Goal: Transaction & Acquisition: Subscribe to service/newsletter

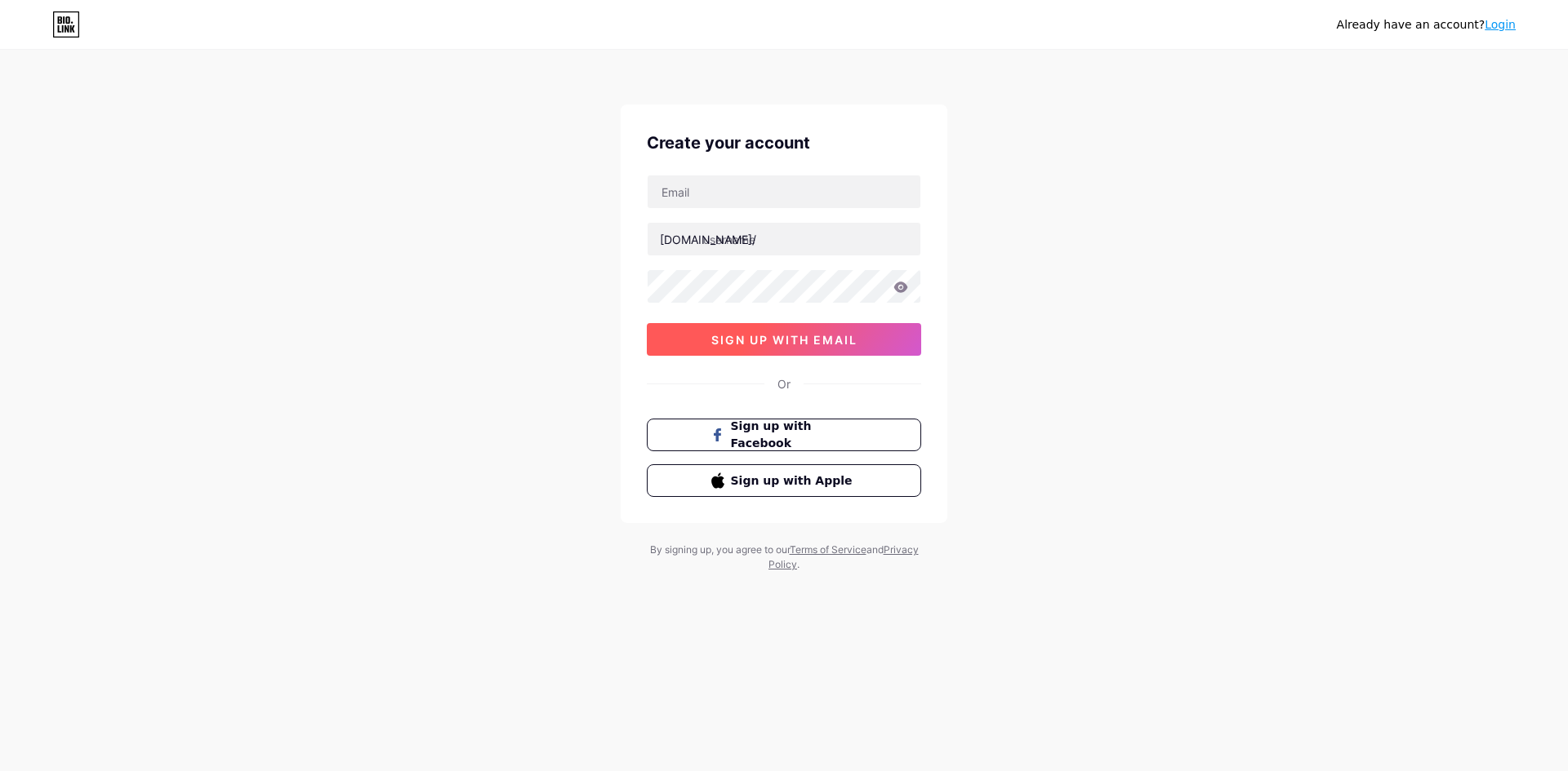
click at [740, 340] on span "sign up with email" at bounding box center [784, 340] width 146 height 14
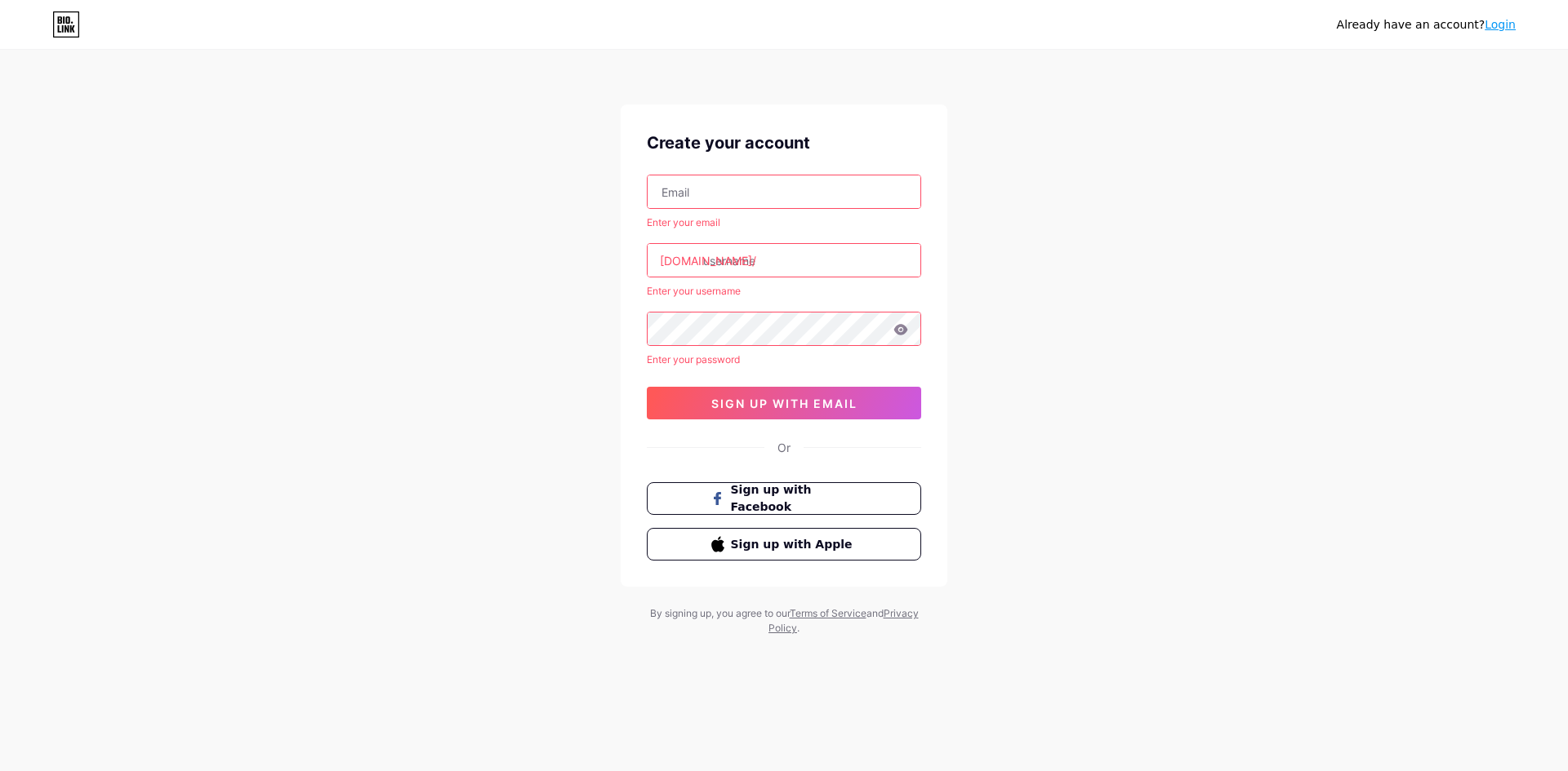
click at [710, 184] on input "text" at bounding box center [784, 192] width 273 height 33
type input "[EMAIL_ADDRESS][DOMAIN_NAME]"
click at [751, 266] on input "text" at bounding box center [784, 260] width 273 height 33
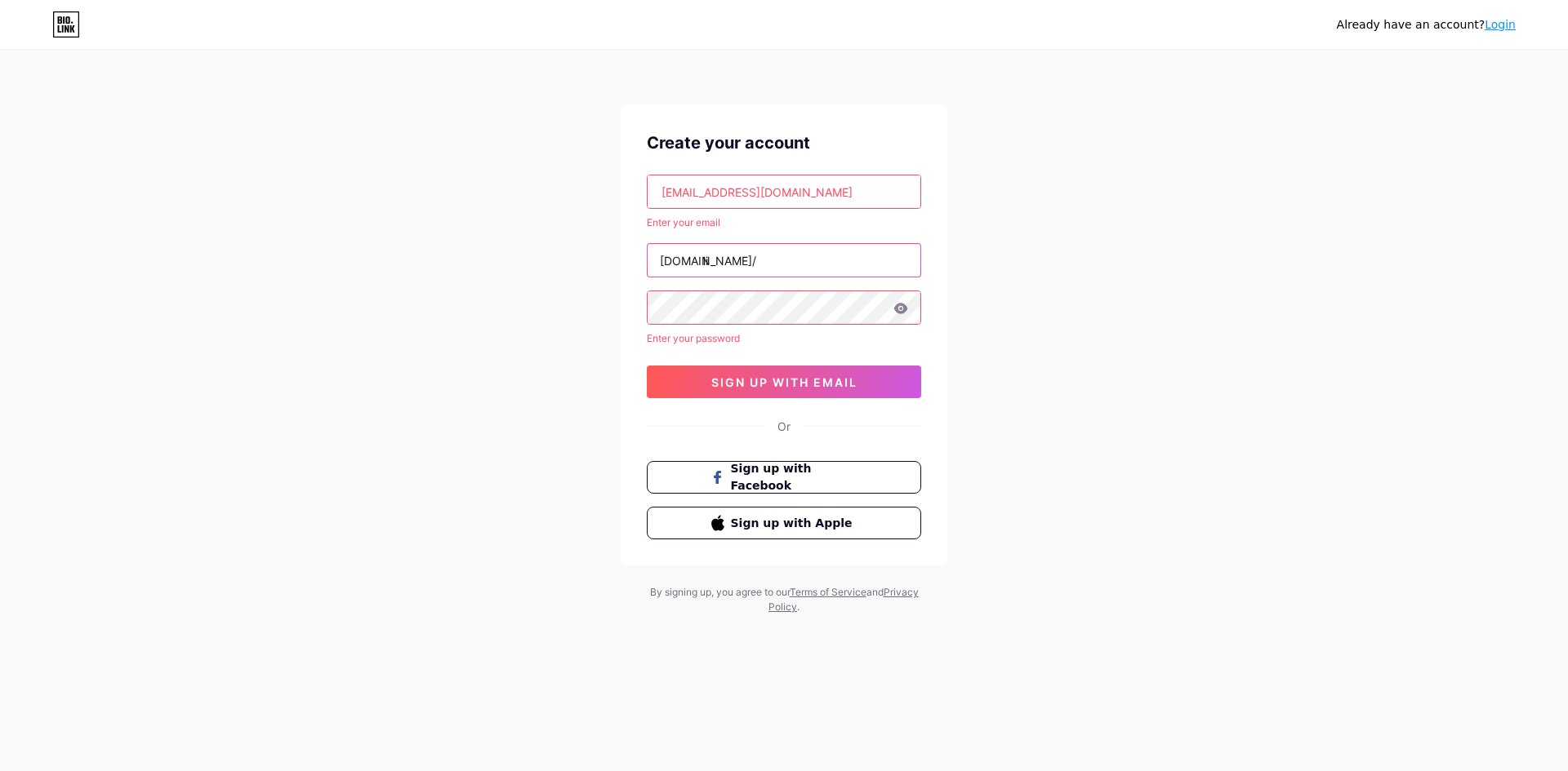
type input "l"
type input "li"
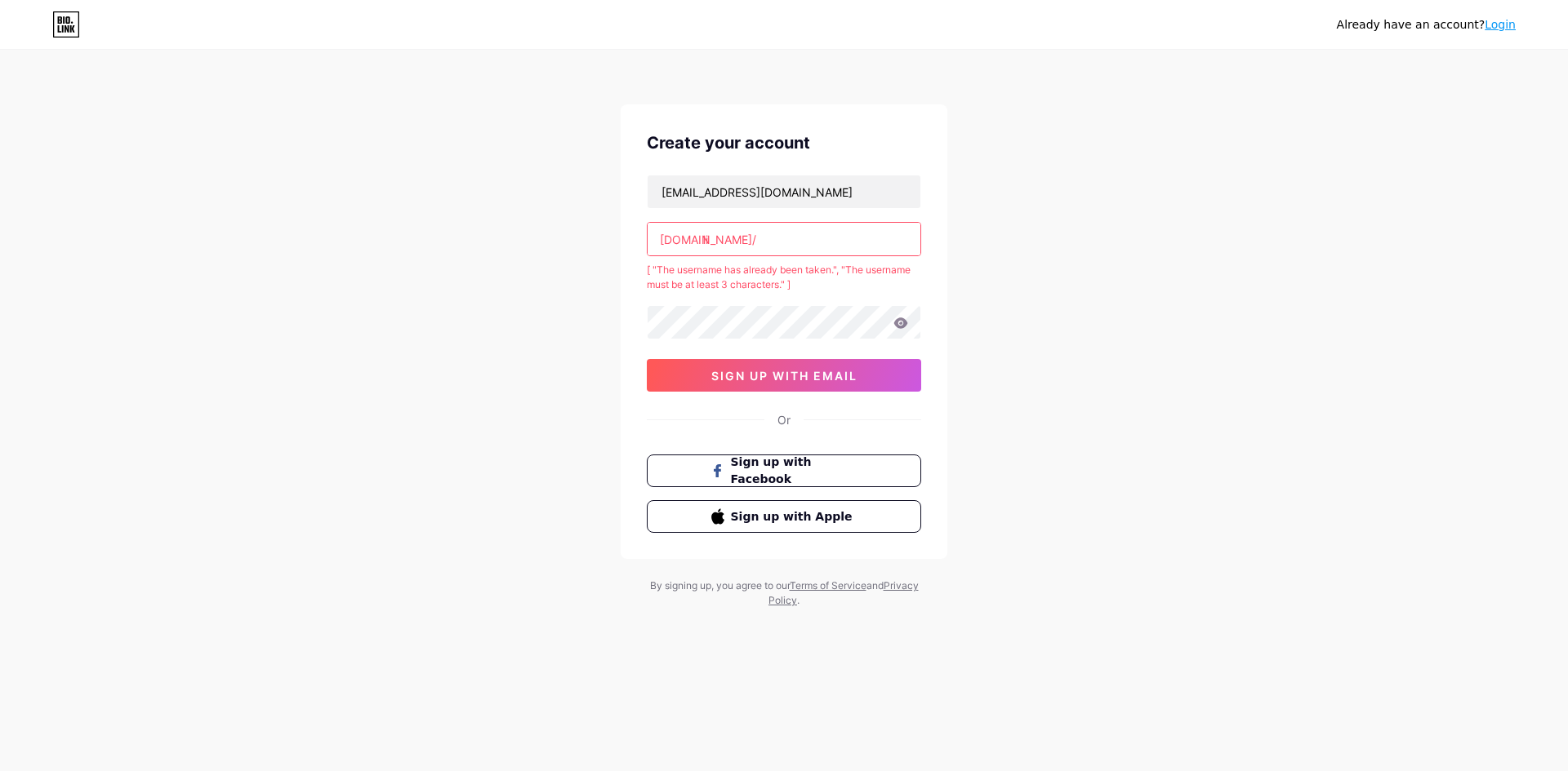
click at [751, 241] on input "li" at bounding box center [784, 240] width 273 height 33
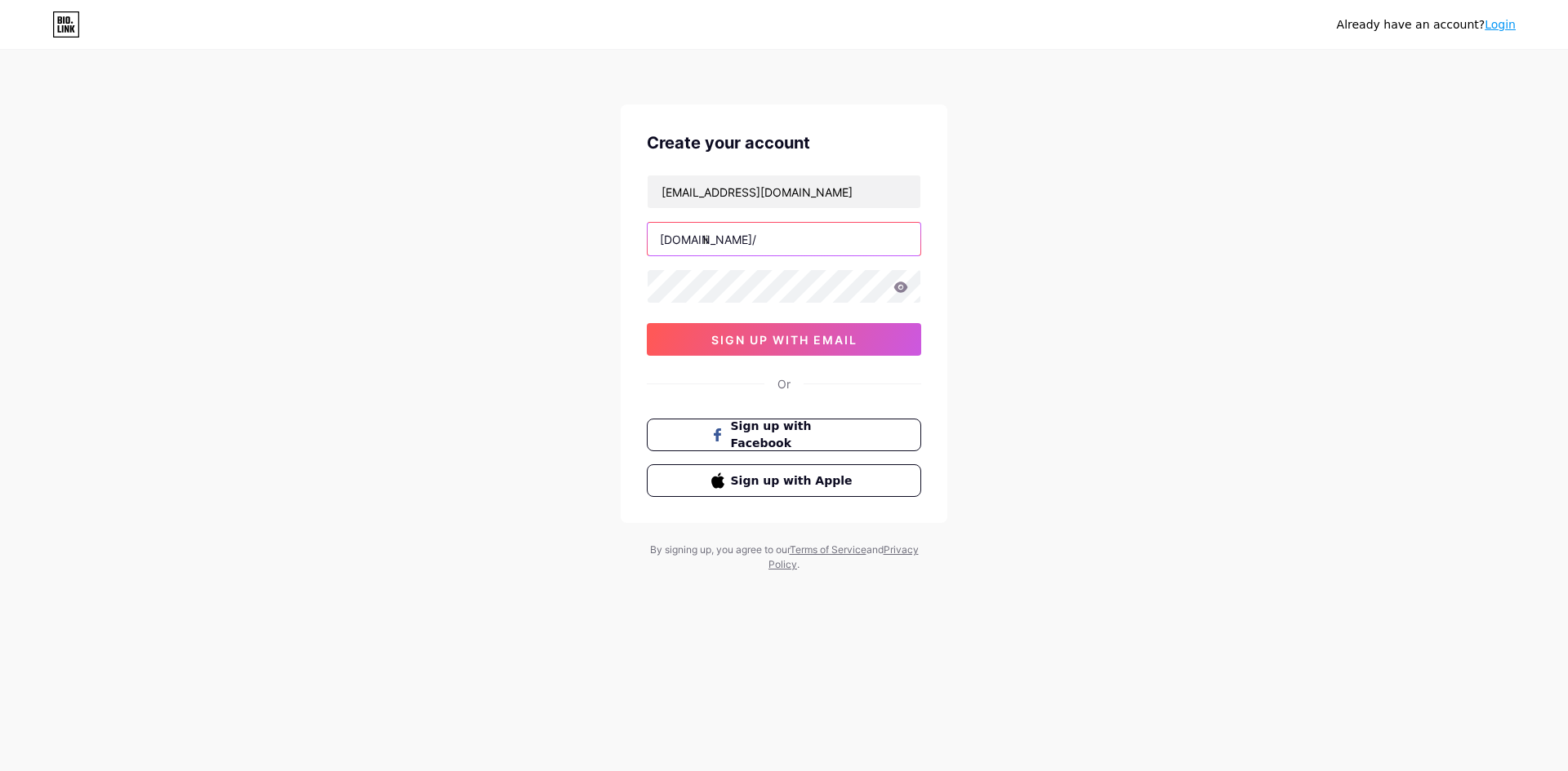
type input "l"
type input "liveuang69"
click at [933, 219] on div "Create your account [EMAIL_ADDRESS][DOMAIN_NAME] [DOMAIN_NAME]/ liveuang69 sign…" at bounding box center [784, 313] width 327 height 418
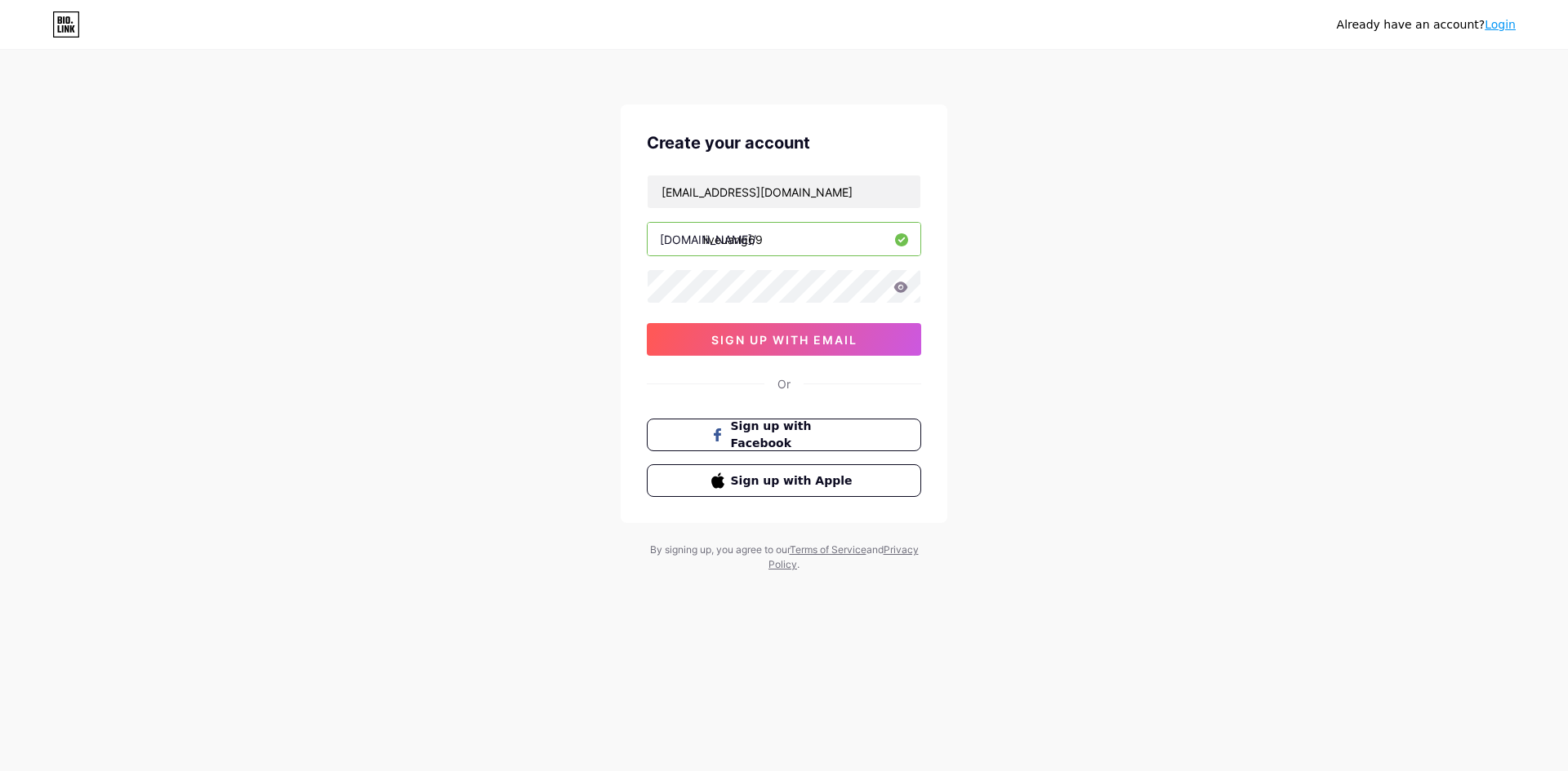
click at [896, 289] on icon at bounding box center [901, 287] width 14 height 10
click at [903, 289] on icon at bounding box center [900, 287] width 15 height 11
drag, startPoint x: 937, startPoint y: 286, endPoint x: 927, endPoint y: 281, distance: 11.2
click at [935, 282] on div "Create your account [EMAIL_ADDRESS][DOMAIN_NAME] [DOMAIN_NAME]/ liveuang69 sign…" at bounding box center [784, 313] width 327 height 418
click at [895, 287] on icon at bounding box center [900, 287] width 15 height 11
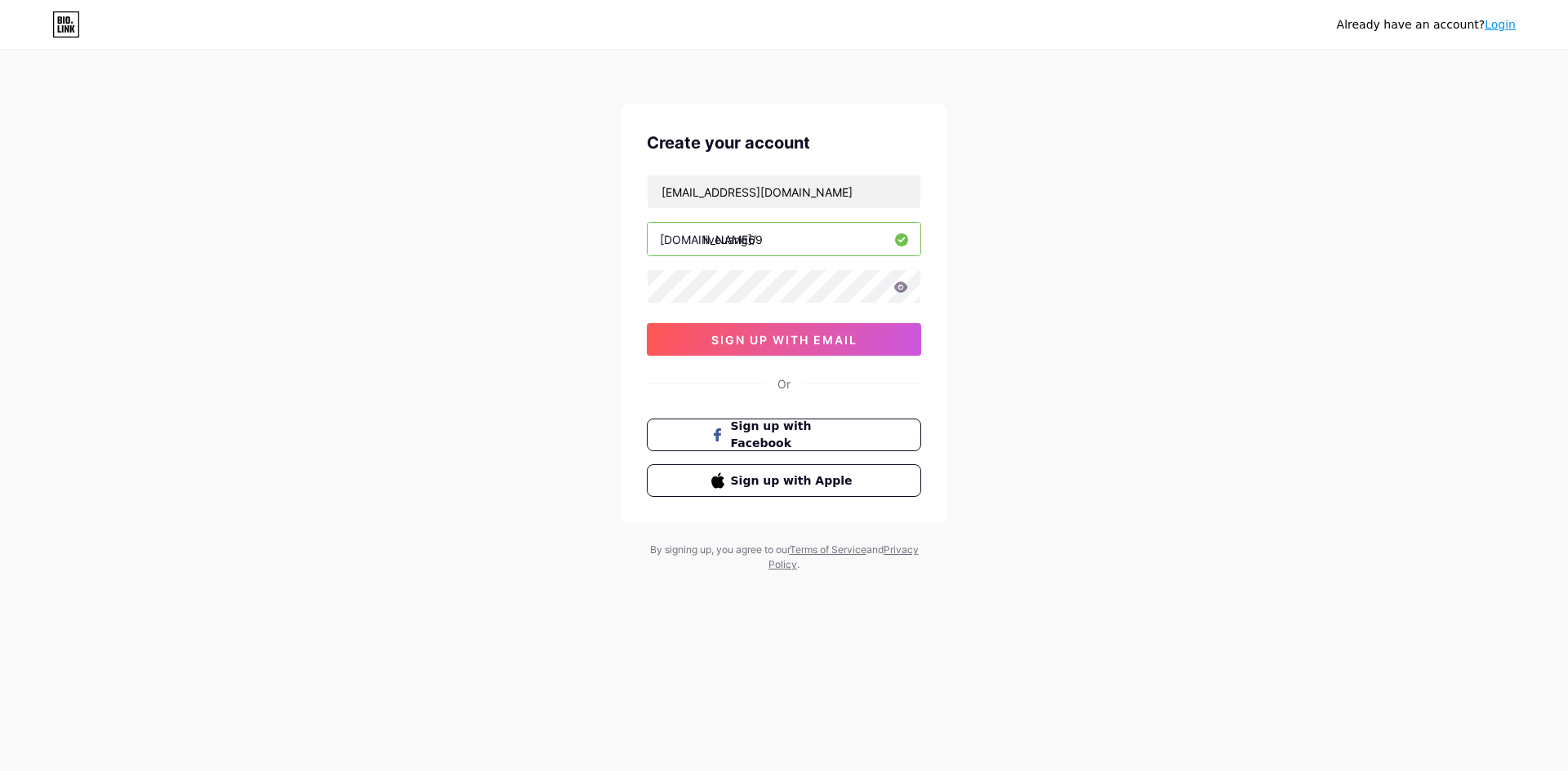
click at [898, 288] on icon at bounding box center [900, 287] width 15 height 11
click at [785, 337] on span "sign up with email" at bounding box center [784, 340] width 146 height 14
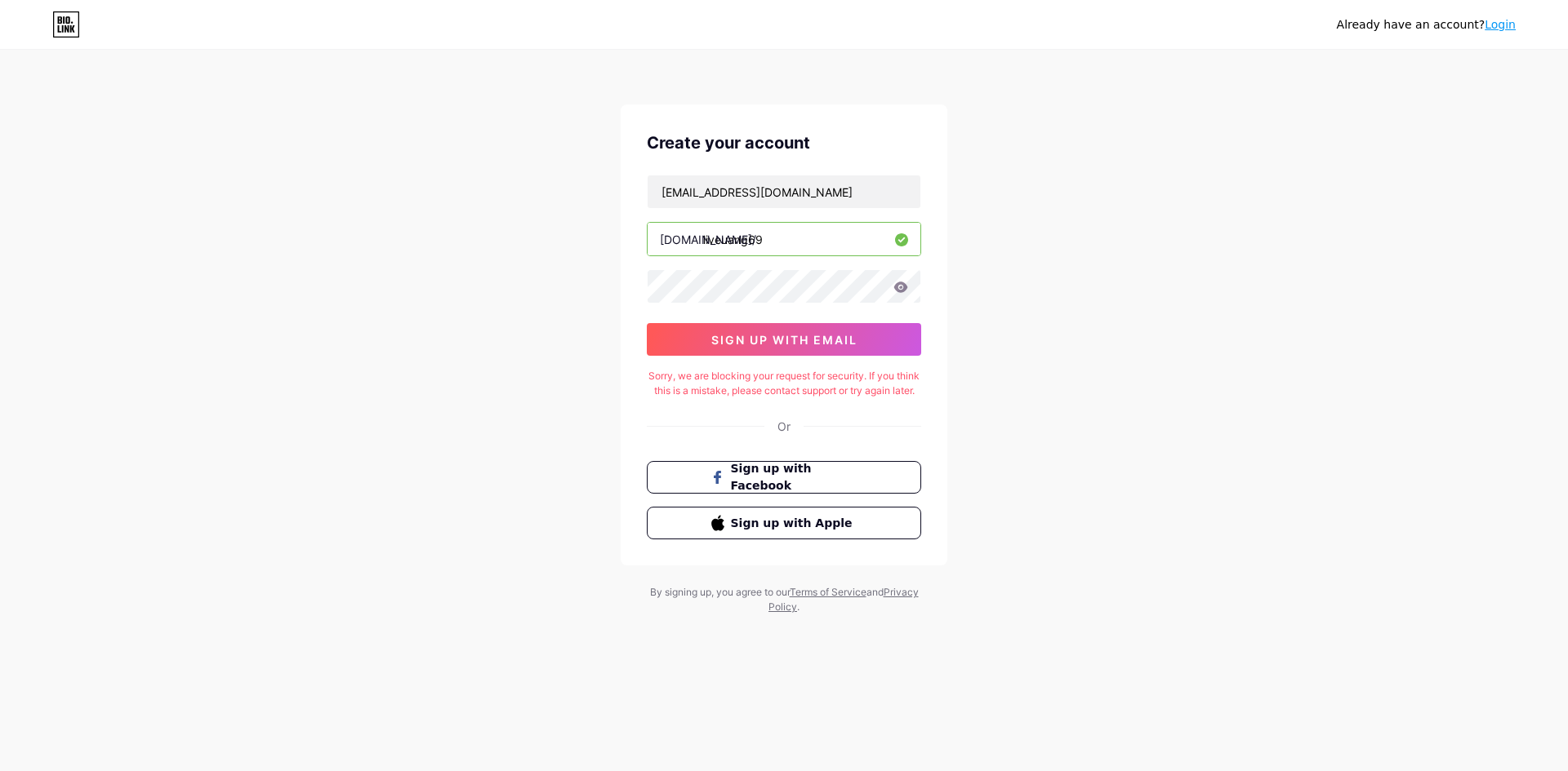
click at [787, 435] on div "Or" at bounding box center [784, 426] width 13 height 17
click at [612, 329] on div "Already have an account? Login Create your account [EMAIL_ADDRESS][DOMAIN_NAME]…" at bounding box center [784, 333] width 1568 height 667
drag, startPoint x: 611, startPoint y: 291, endPoint x: 647, endPoint y: 304, distance: 38.3
click at [612, 293] on div "Already have an account? Login Create your account [EMAIL_ADDRESS][DOMAIN_NAME]…" at bounding box center [784, 333] width 1568 height 667
click at [647, 304] on div "[EMAIL_ADDRESS][DOMAIN_NAME] [DOMAIN_NAME]/ liveuang69 03AFcWeA5aVtM8Pxj29IKirt…" at bounding box center [784, 265] width 275 height 181
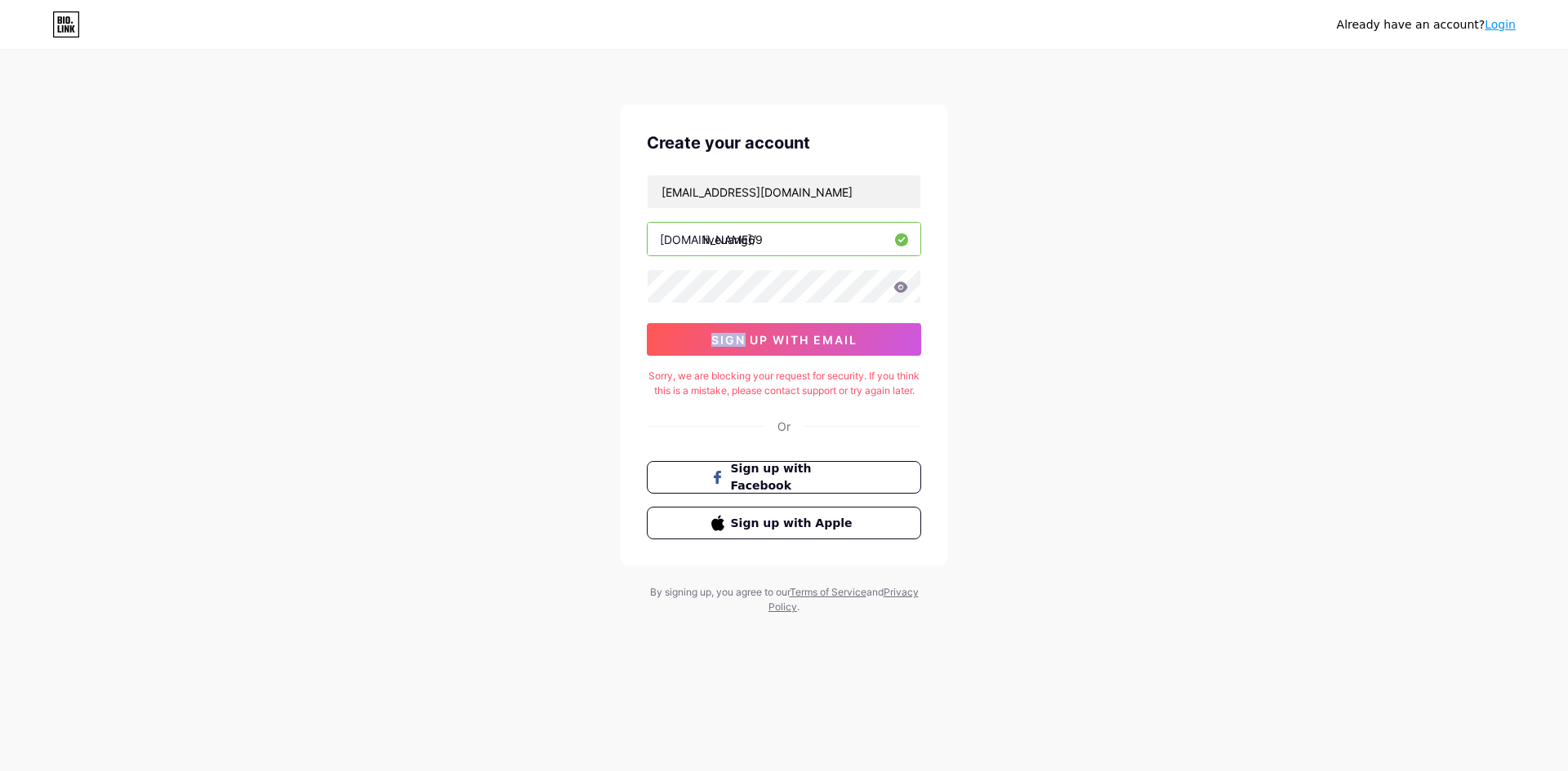
drag, startPoint x: 647, startPoint y: 304, endPoint x: 665, endPoint y: 319, distance: 23.4
click at [649, 307] on div "[EMAIL_ADDRESS][DOMAIN_NAME] [DOMAIN_NAME]/ liveuang69 03AFcWeA5aVtM8Pxj29IKirt…" at bounding box center [784, 265] width 275 height 181
click at [807, 343] on span "sign up with email" at bounding box center [784, 340] width 146 height 14
click at [1111, 268] on div "Already have an account? Login Create your account [EMAIL_ADDRESS][DOMAIN_NAME]…" at bounding box center [784, 333] width 1568 height 667
click at [1441, 23] on div "Already have an account? Login" at bounding box center [1426, 25] width 179 height 17
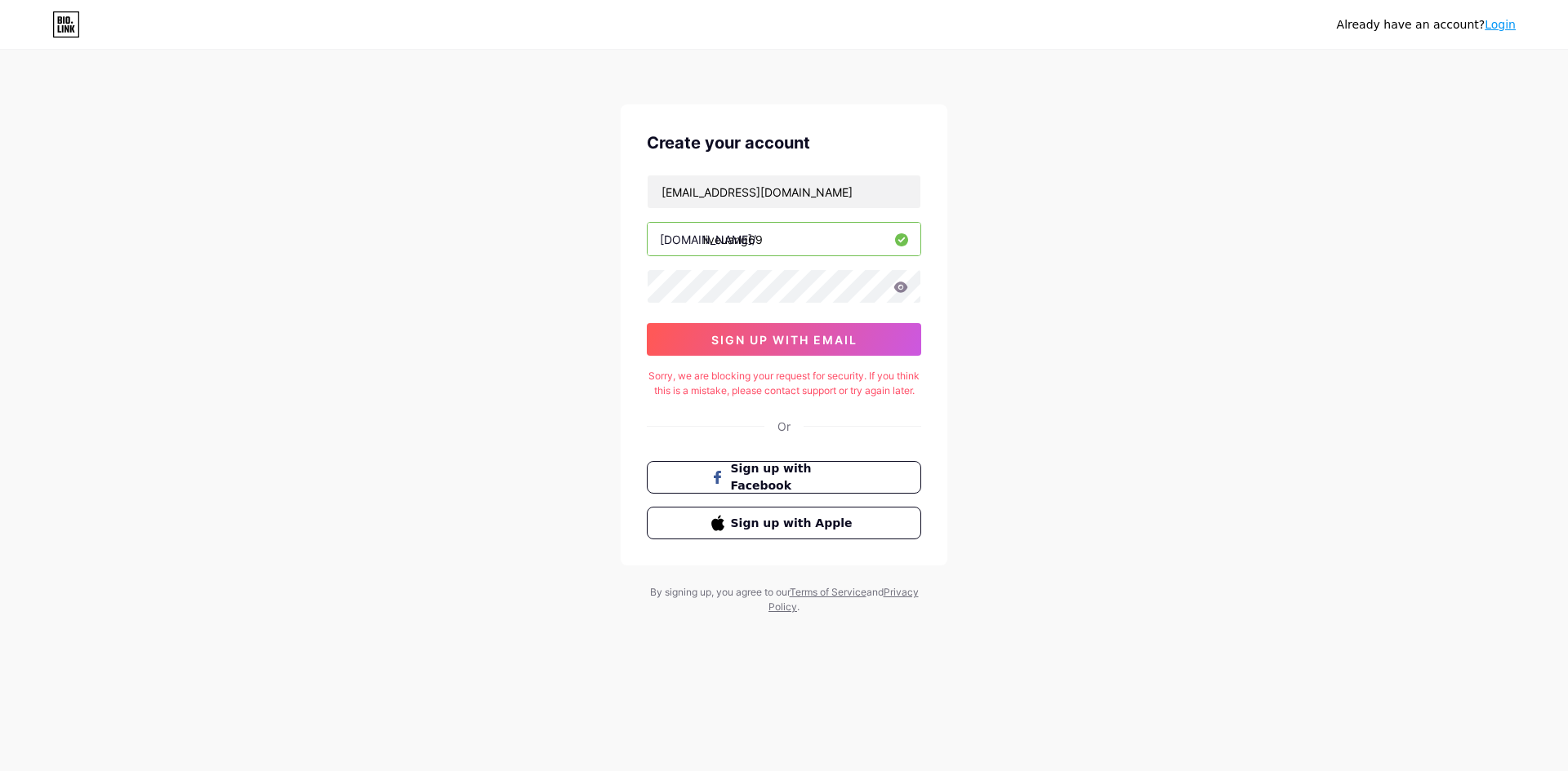
click at [983, 363] on div "Already have an account? Login Create your account [EMAIL_ADDRESS][DOMAIN_NAME]…" at bounding box center [784, 333] width 1568 height 667
click at [780, 374] on div "Sorry, we are blocking your request for security. If you think this is a mistak…" at bounding box center [784, 384] width 275 height 30
drag, startPoint x: 795, startPoint y: 346, endPoint x: 648, endPoint y: 368, distance: 148.6
click at [653, 366] on div "Create your account [EMAIL_ADDRESS][DOMAIN_NAME] [DOMAIN_NAME]/ liveuang69 sign…" at bounding box center [784, 334] width 327 height 461
